Goal: Find specific page/section

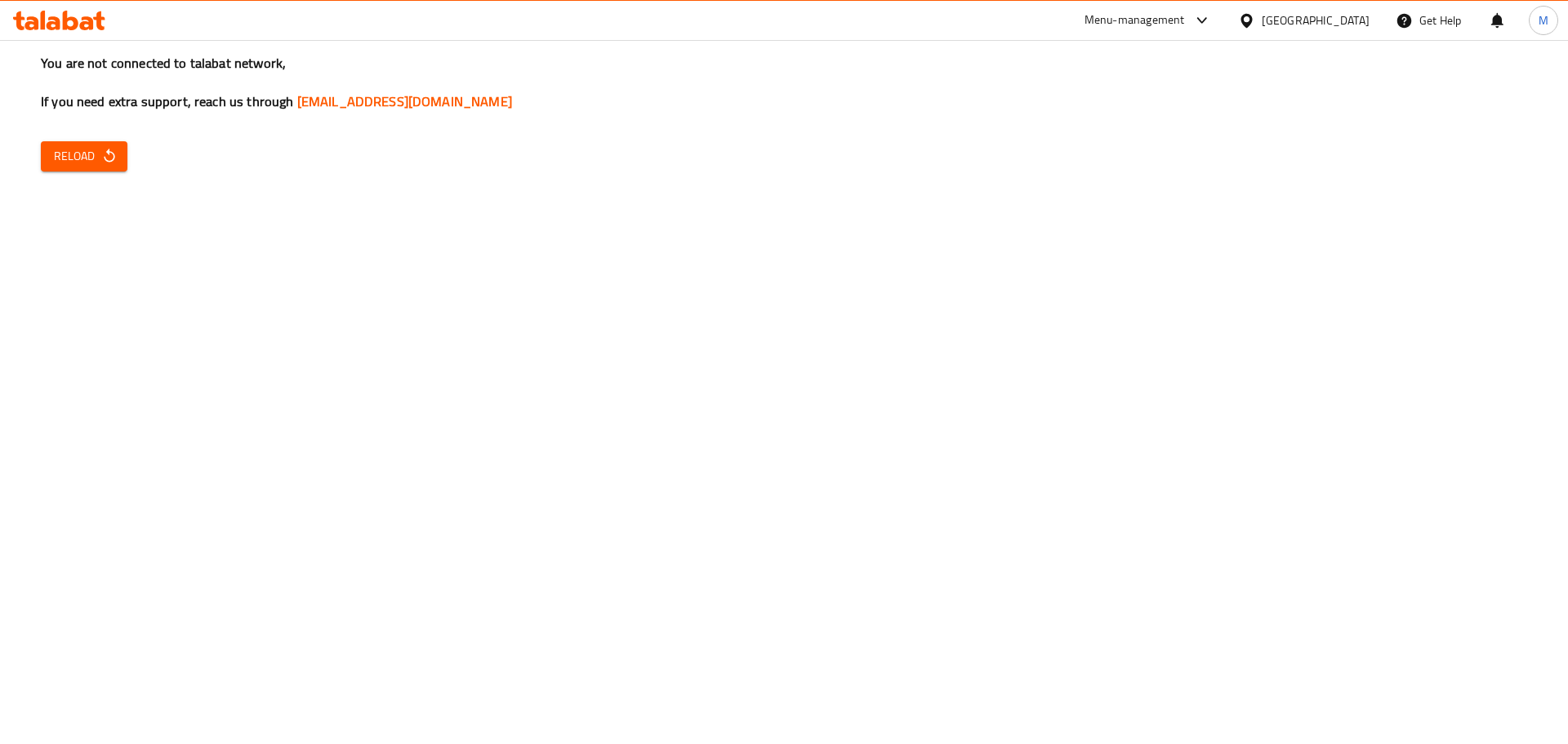
click at [109, 151] on icon "button" at bounding box center [109, 156] width 17 height 17
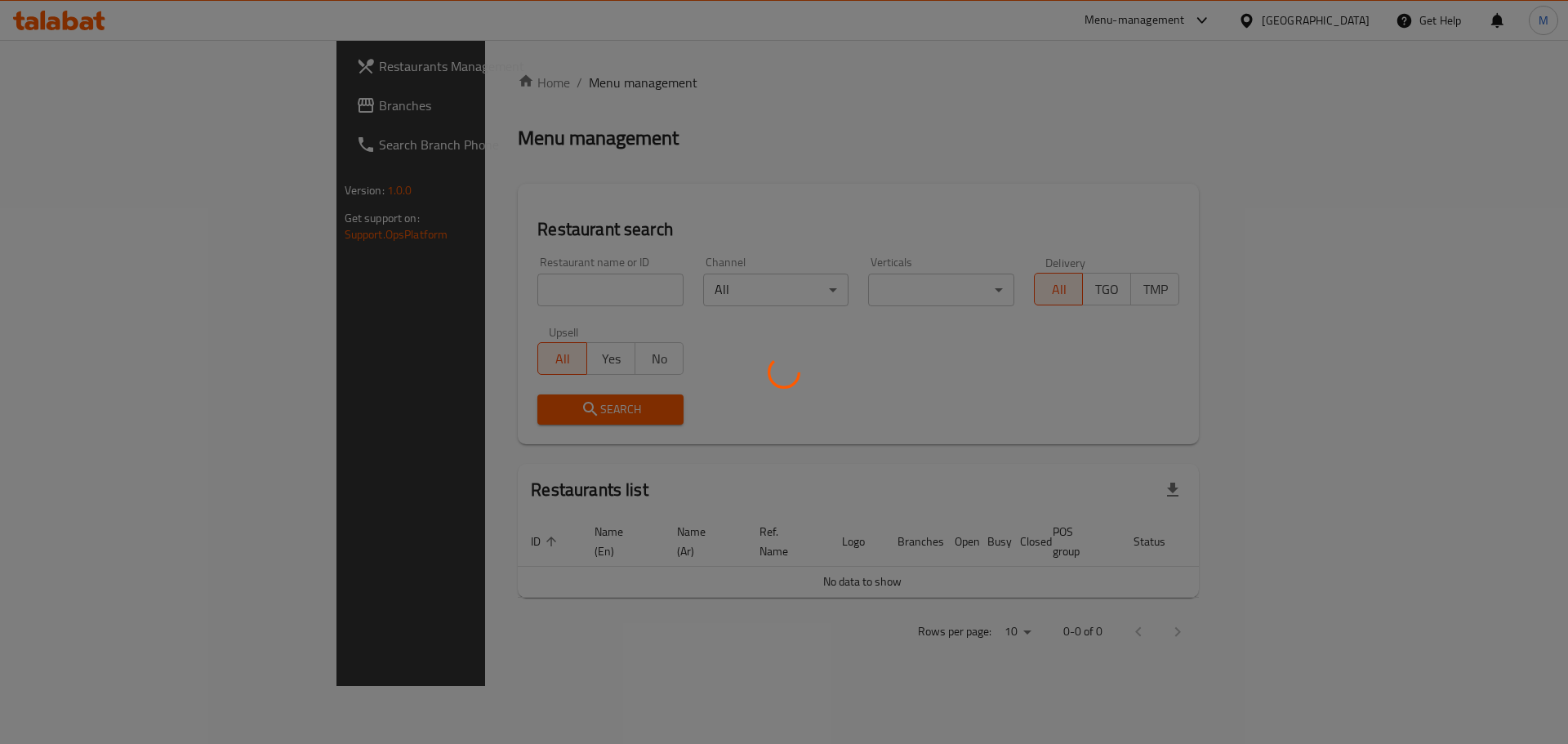
click at [130, 101] on div at bounding box center [784, 372] width 1568 height 744
click at [130, 102] on div at bounding box center [784, 372] width 1568 height 744
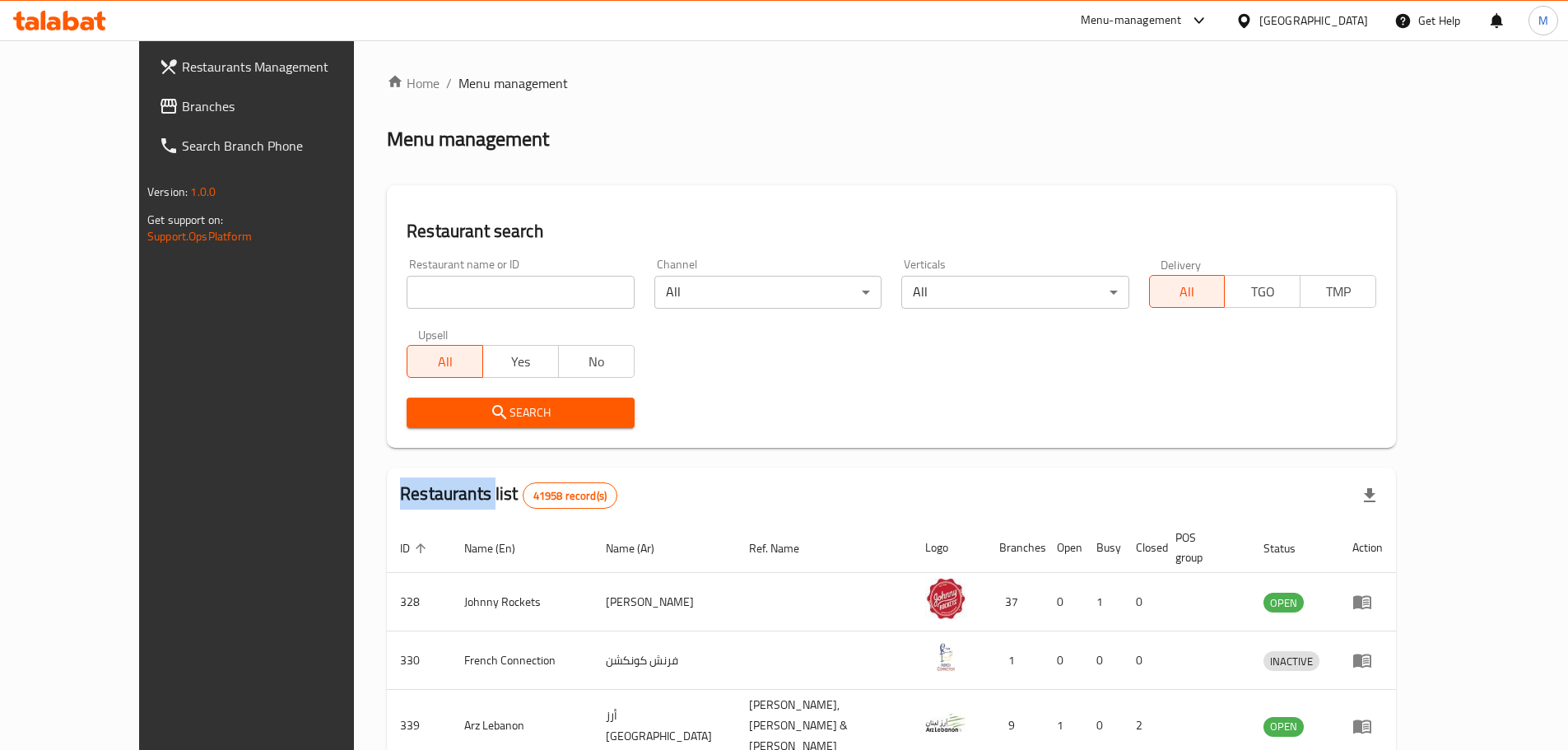
click at [182, 99] on span "Branches" at bounding box center [284, 105] width 206 height 19
